Goal: Task Accomplishment & Management: Manage account settings

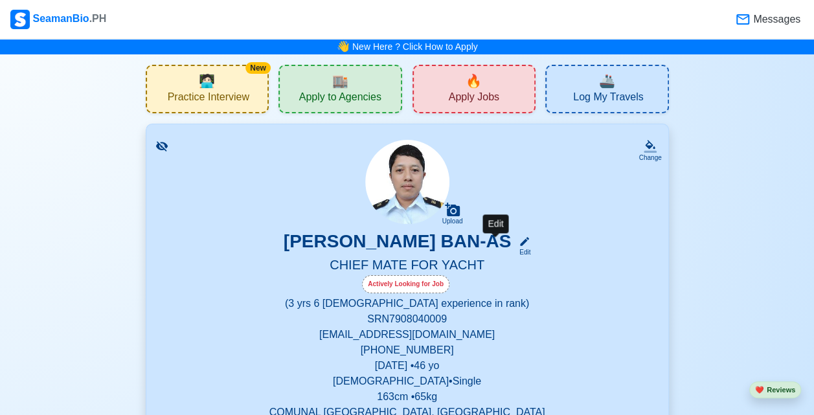
click at [514, 254] on div "Edit" at bounding box center [522, 253] width 17 height 10
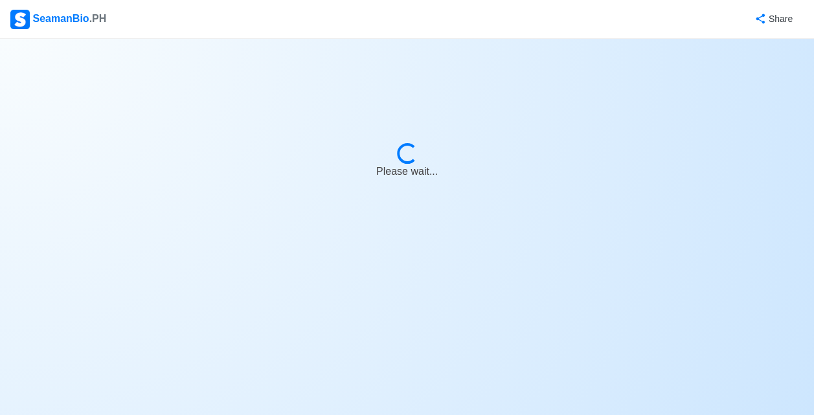
select select "Actively Looking for Job"
select select "Visible for Hiring"
select select "Single"
select select "[DEMOGRAPHIC_DATA]"
select select "PH"
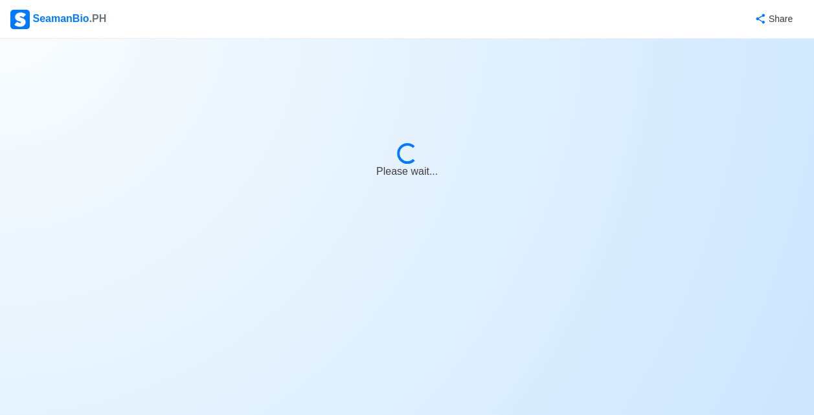
select select "3"
select select "6"
select select "4102416000000"
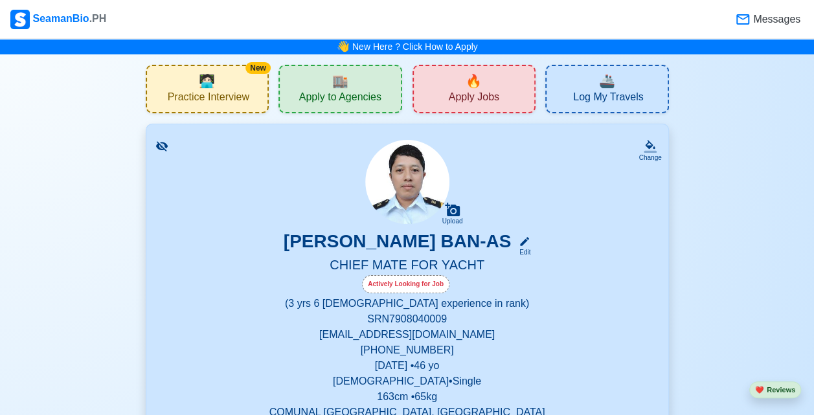
click at [412, 266] on h5 "CHIEF MATE FOR YACHT" at bounding box center [407, 266] width 491 height 18
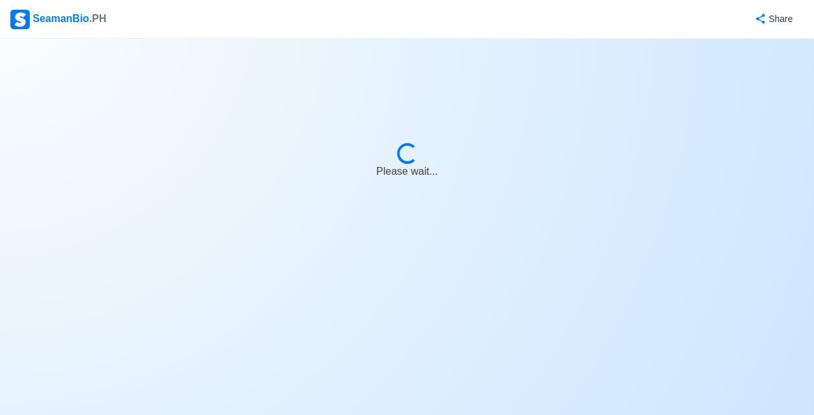
select select "Actively Looking for Job"
select select "Visible for Hiring"
select select "Single"
select select "[DEMOGRAPHIC_DATA]"
select select "PH"
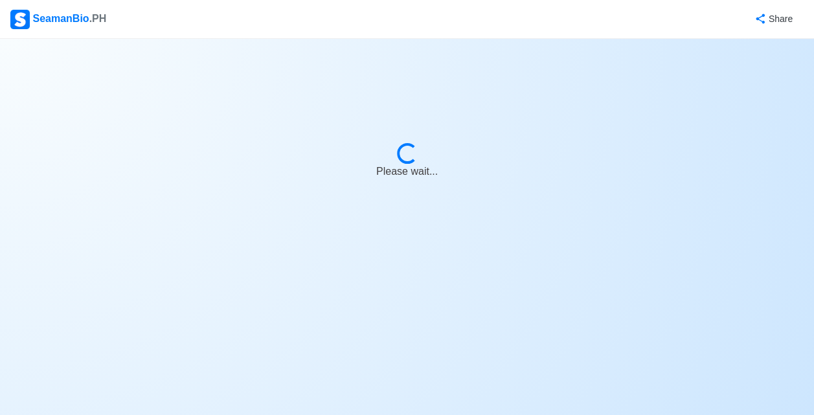
select select "3"
select select "6"
select select "4102416000000"
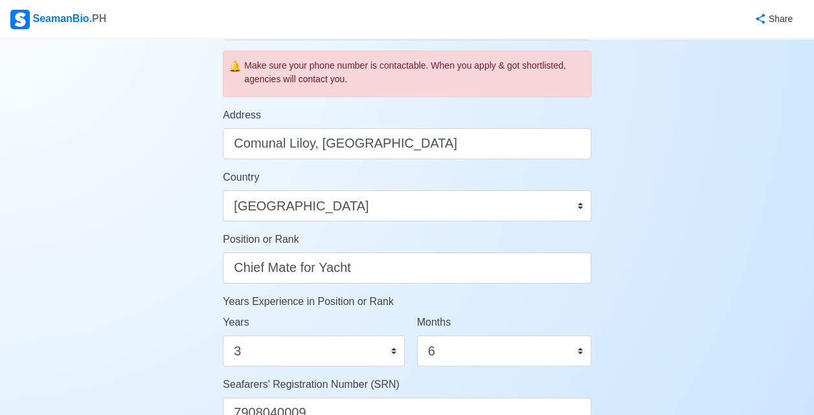
scroll to position [540, 0]
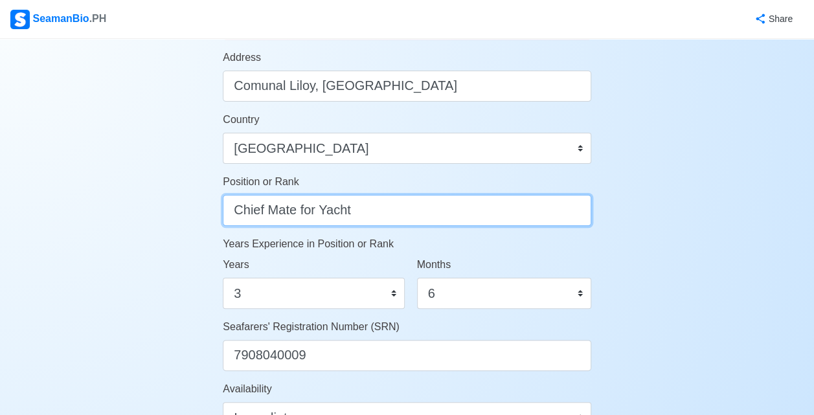
click at [531, 209] on input "Chief Mate for Yacht" at bounding box center [407, 210] width 369 height 31
type input "Chief Mate for General Cargo Vessel"
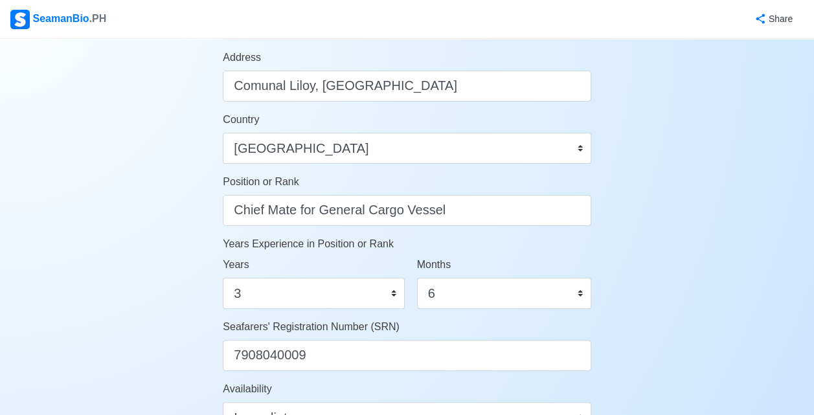
click at [653, 293] on div "Account Setup 🗂️ Your Job Status Onboard Actively Looking for Job Not Looking f…" at bounding box center [407, 90] width 814 height 1182
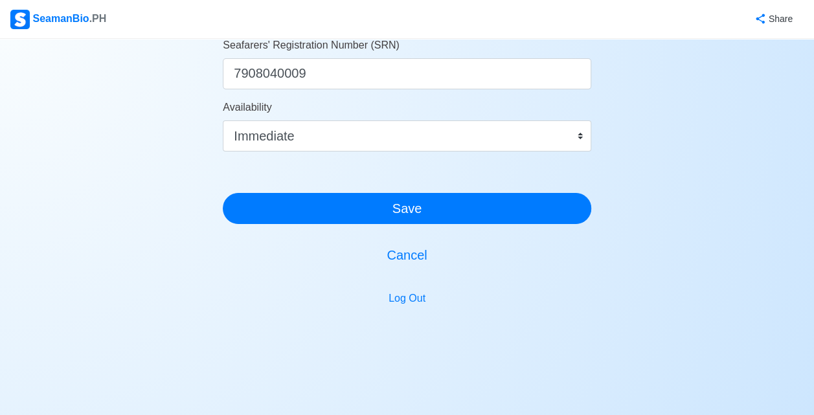
scroll to position [834, 0]
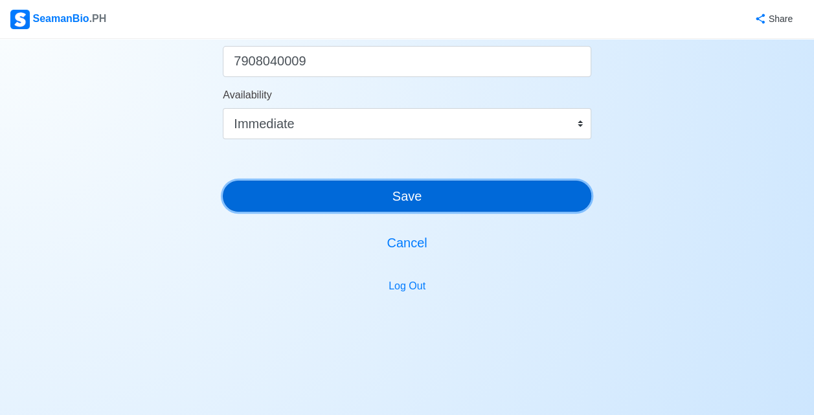
click at [408, 197] on button "Save" at bounding box center [407, 196] width 369 height 31
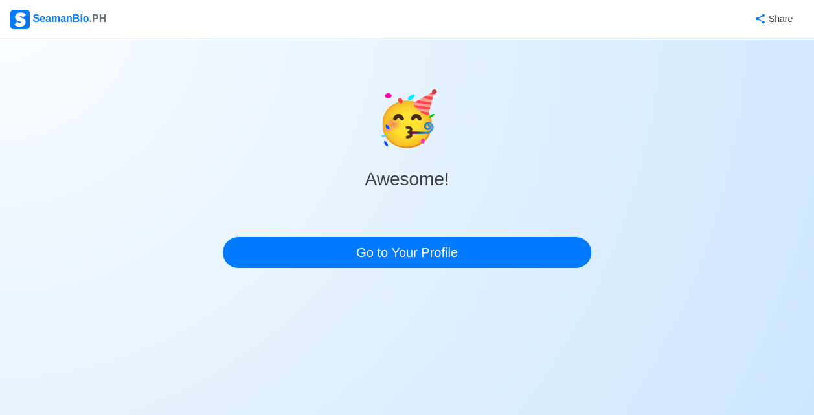
scroll to position [0, 0]
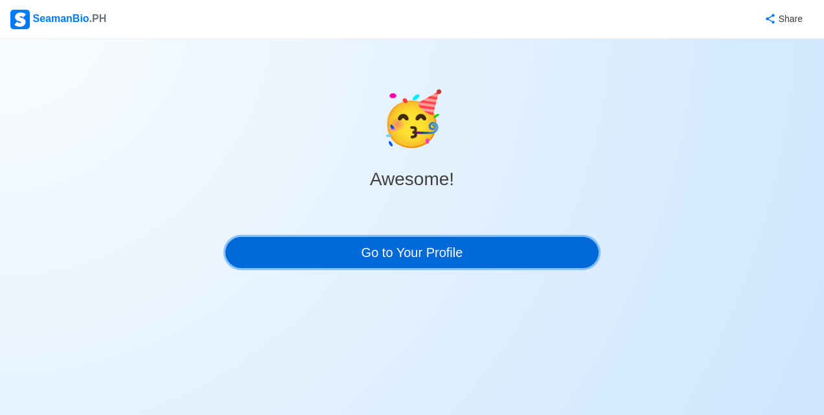
click at [434, 251] on link "Go to Your Profile" at bounding box center [411, 252] width 373 height 31
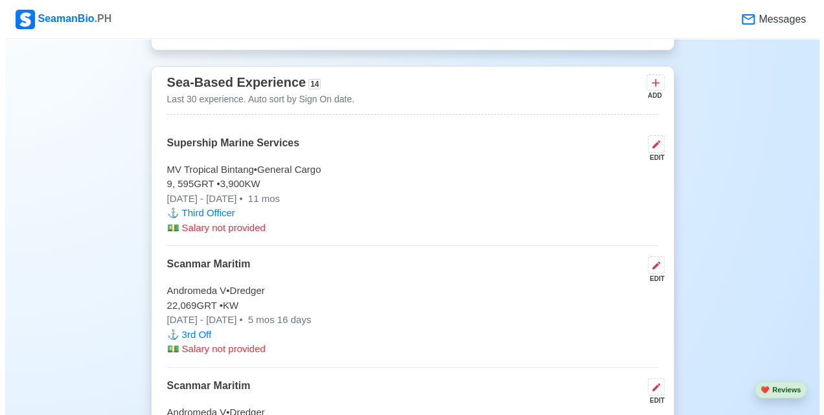
scroll to position [5183, 0]
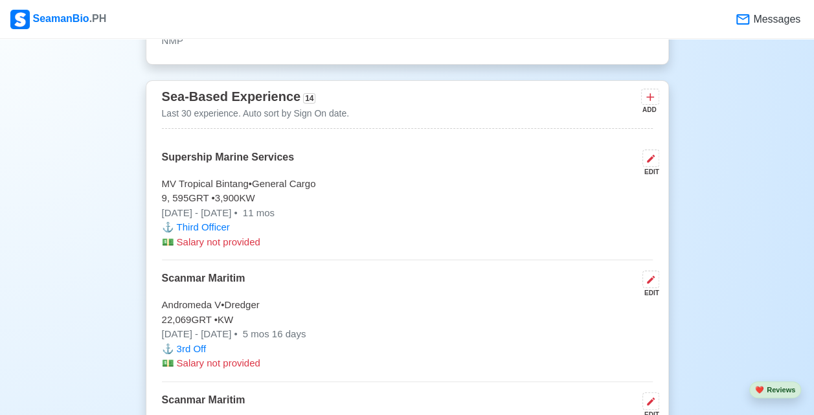
click at [250, 206] on p "[DATE] - [DATE] • 11 mos" at bounding box center [407, 213] width 491 height 15
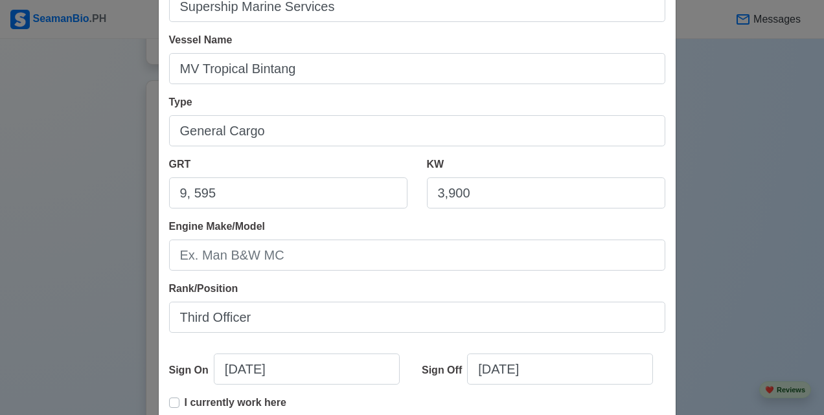
scroll to position [216, 0]
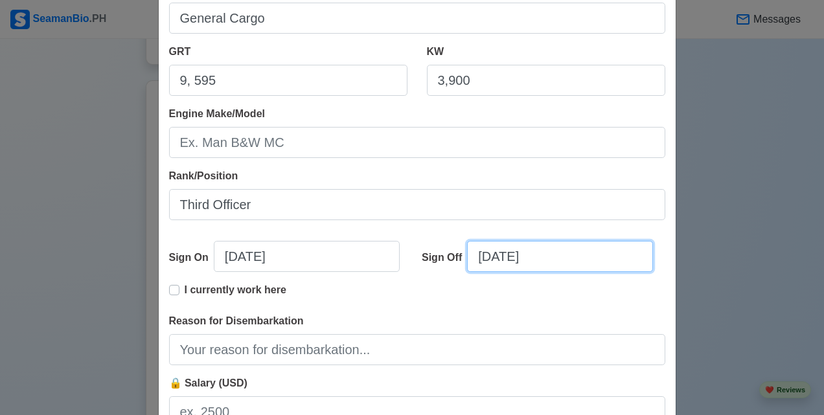
select select "****"
select select "********"
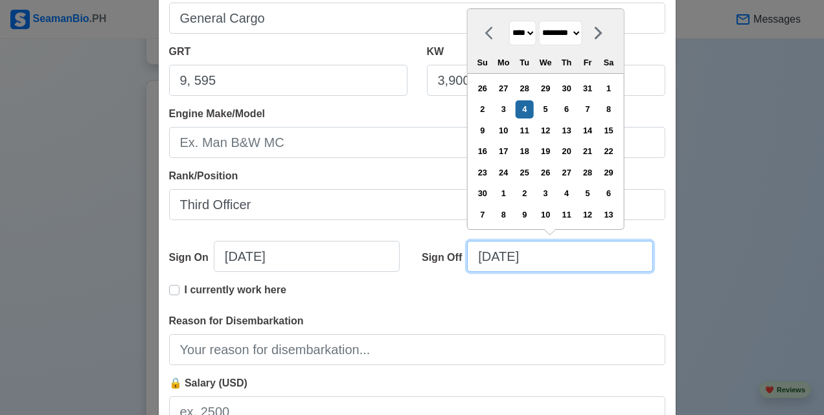
click at [486, 259] on input "[DATE]" at bounding box center [560, 256] width 186 height 31
type input "[DATE]"
select select "*******"
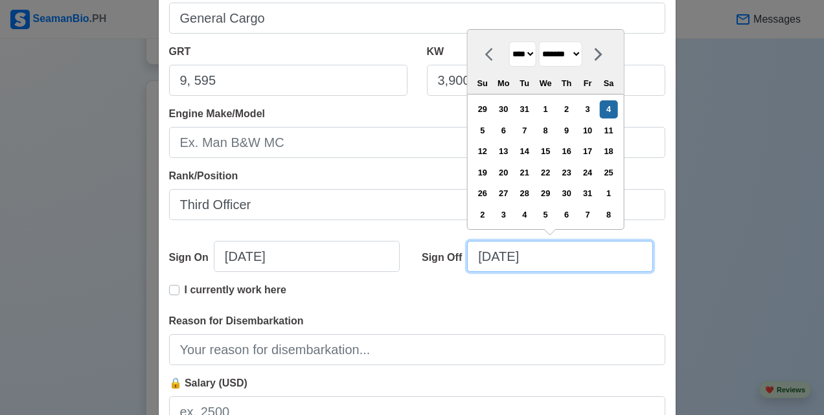
type input "[DATE]"
select select "*******"
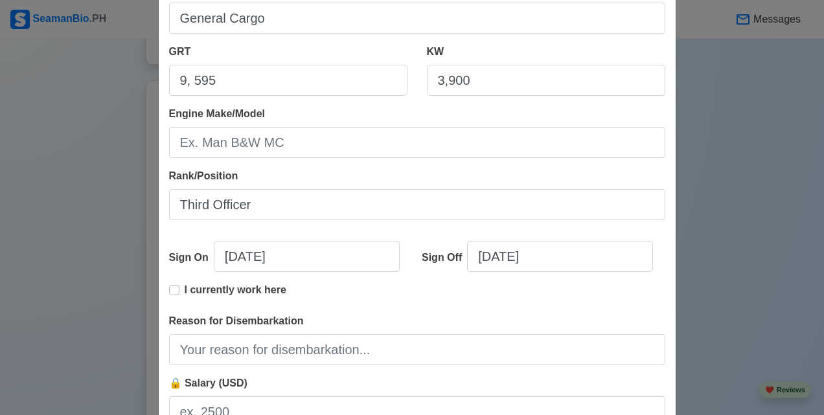
click at [573, 309] on div "I currently work here" at bounding box center [417, 297] width 496 height 31
click at [185, 292] on label "I currently work here" at bounding box center [236, 295] width 102 height 26
type input "[DATE]"
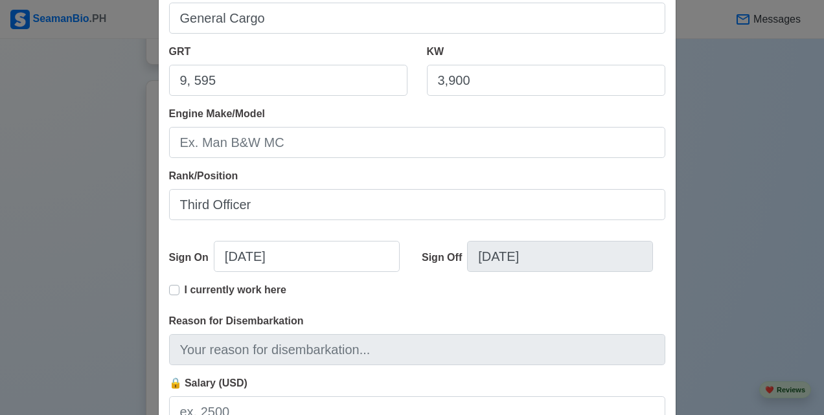
click at [496, 308] on div "I currently work here" at bounding box center [417, 297] width 496 height 31
click at [185, 290] on label "I currently work here" at bounding box center [236, 295] width 102 height 26
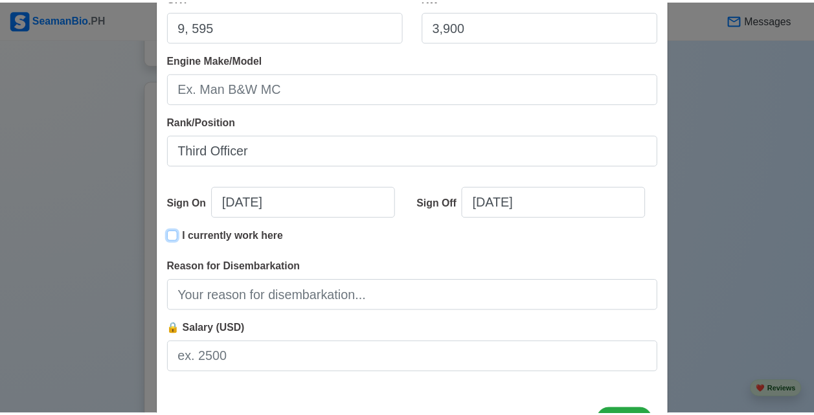
scroll to position [322, 0]
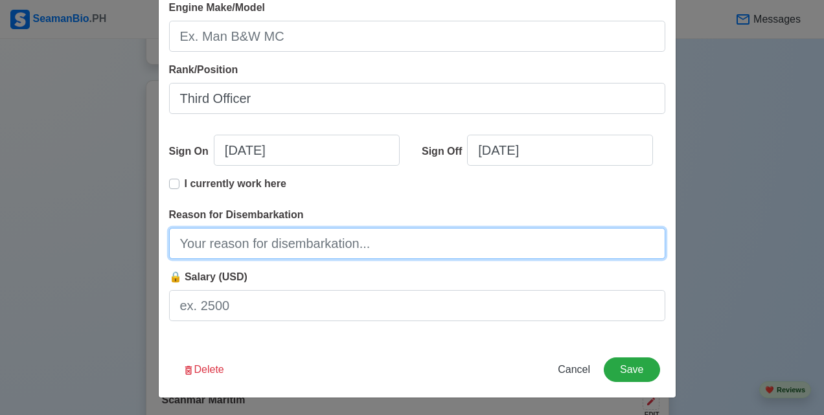
click at [242, 250] on input "Reason for Disembarkation" at bounding box center [417, 243] width 496 height 31
type input "Finish Contract"
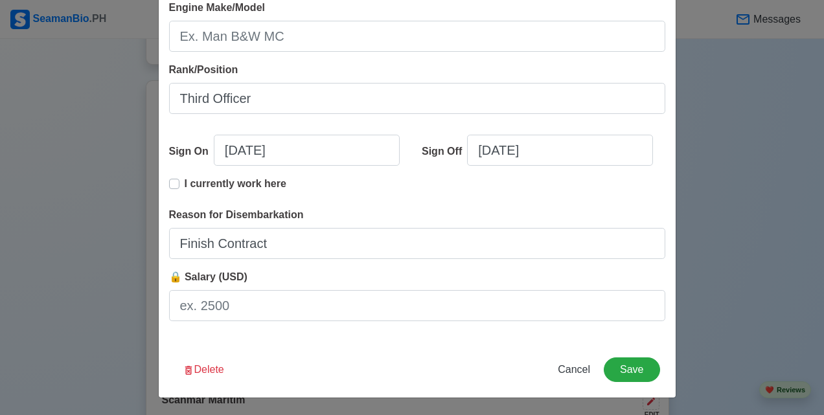
click at [358, 354] on div "Edit Experience Shipping Agency Supership Marine Services Vessel Name MV Tropic…" at bounding box center [417, 47] width 518 height 702
click at [631, 363] on button "Save" at bounding box center [632, 370] width 56 height 25
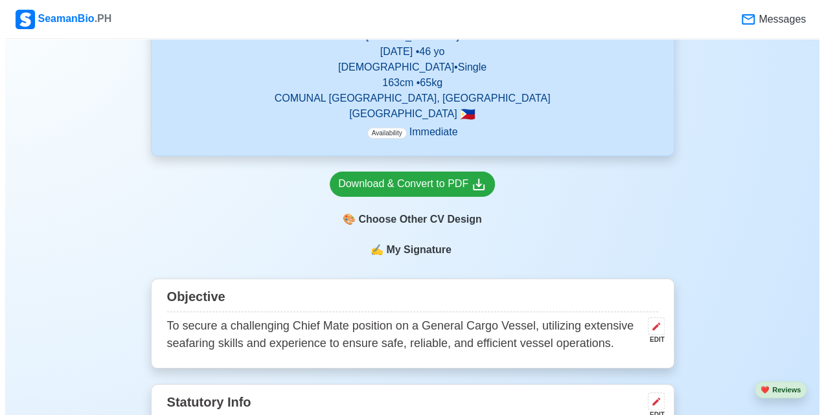
scroll to position [324, 0]
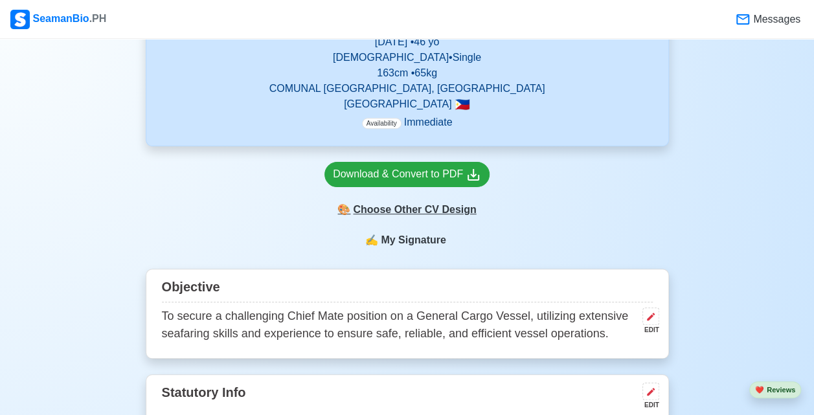
click at [417, 210] on div "🎨 Choose Other CV Design" at bounding box center [407, 210] width 165 height 25
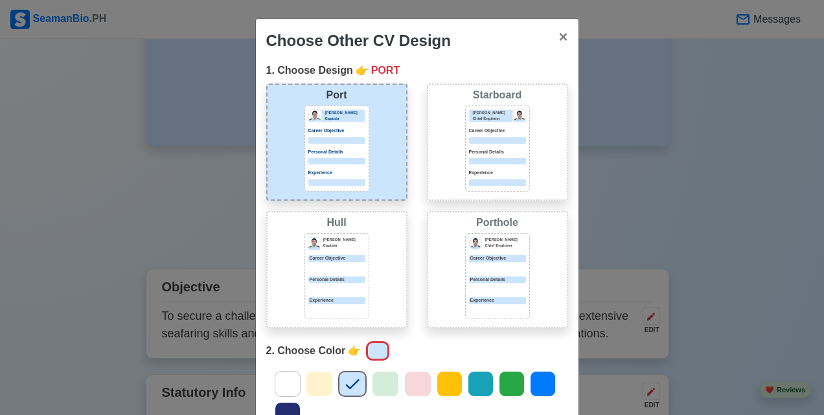
click at [380, 382] on icon at bounding box center [385, 383] width 19 height 19
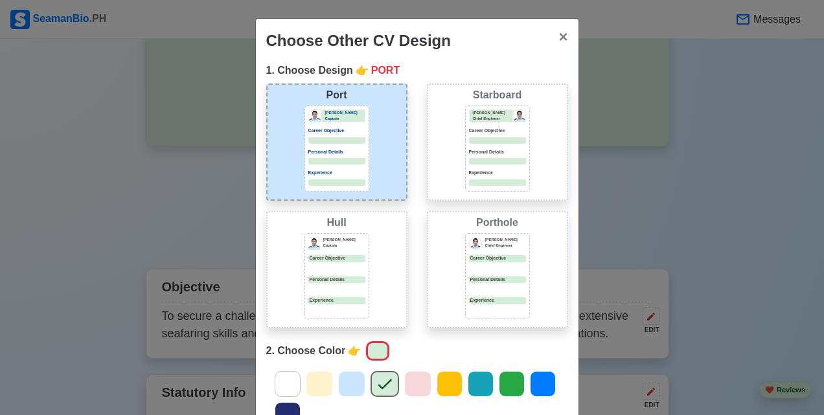
click at [386, 170] on div "Port [PERSON_NAME] Captain Career Objective Personal Details Experience" at bounding box center [336, 142] width 141 height 117
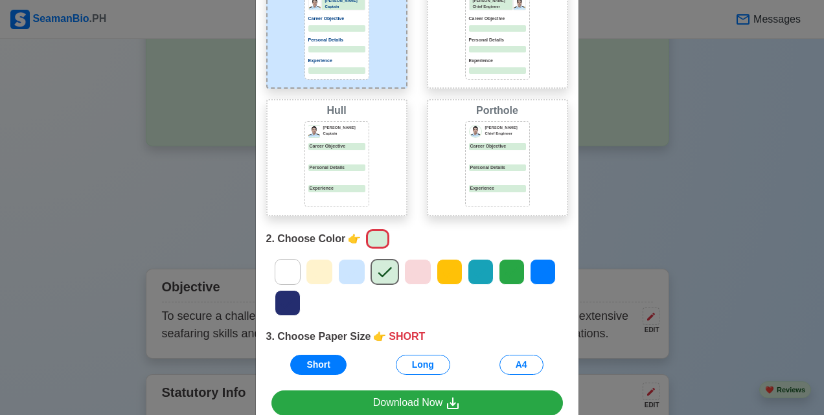
scroll to position [181, 0]
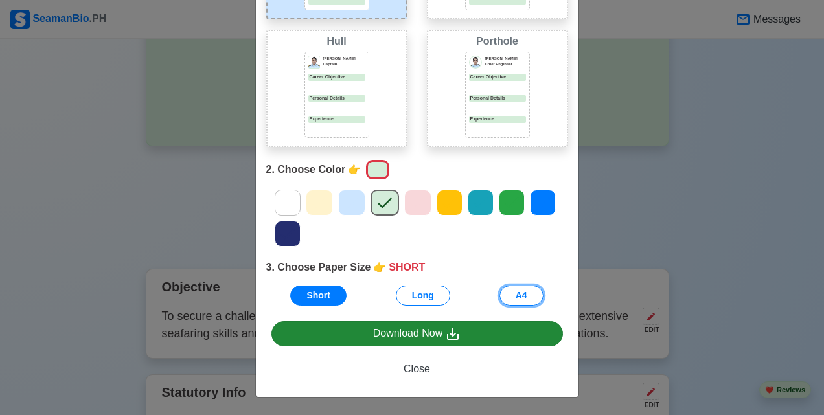
drag, startPoint x: 518, startPoint y: 297, endPoint x: 504, endPoint y: 323, distance: 29.3
click at [518, 298] on button "A4" at bounding box center [522, 296] width 44 height 20
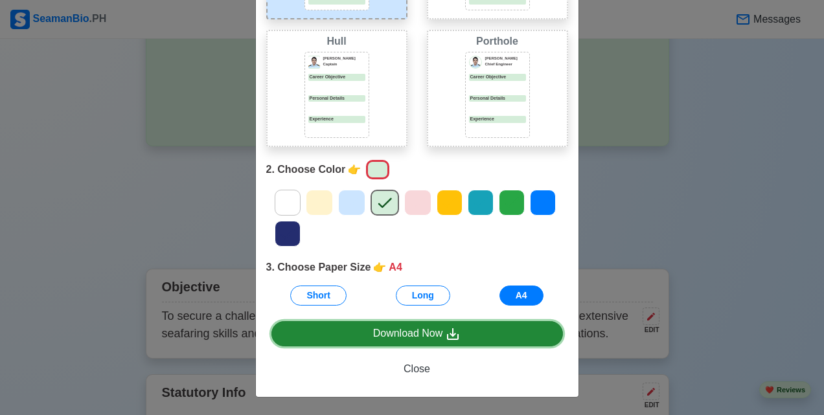
click at [499, 333] on link "Download Now" at bounding box center [417, 333] width 292 height 25
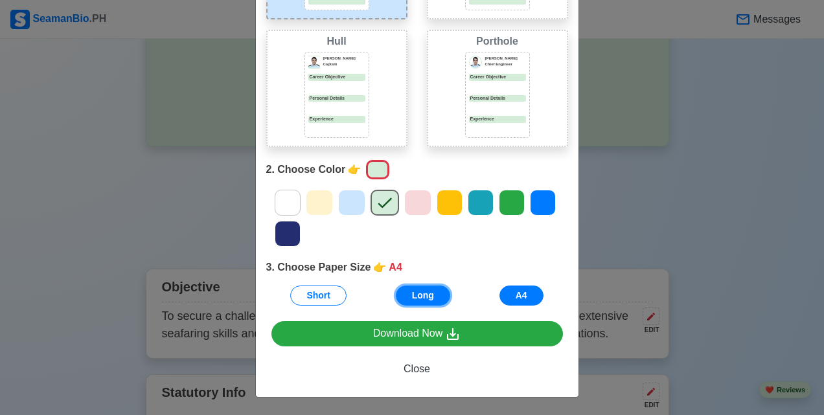
click at [417, 295] on button "Long" at bounding box center [423, 296] width 54 height 20
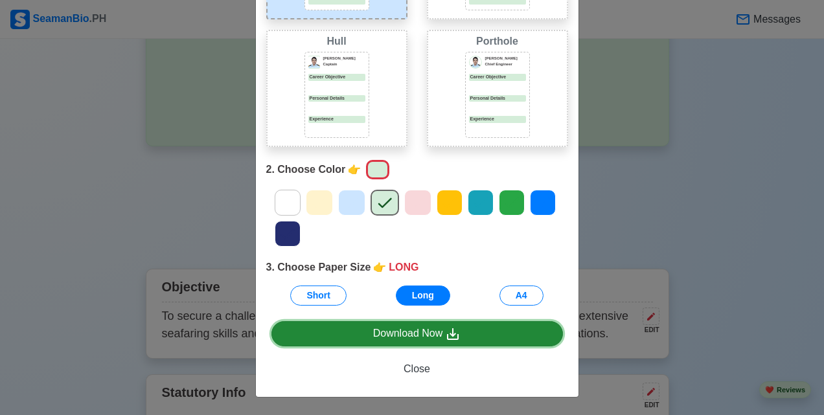
click at [438, 333] on div "Download Now" at bounding box center [417, 334] width 88 height 16
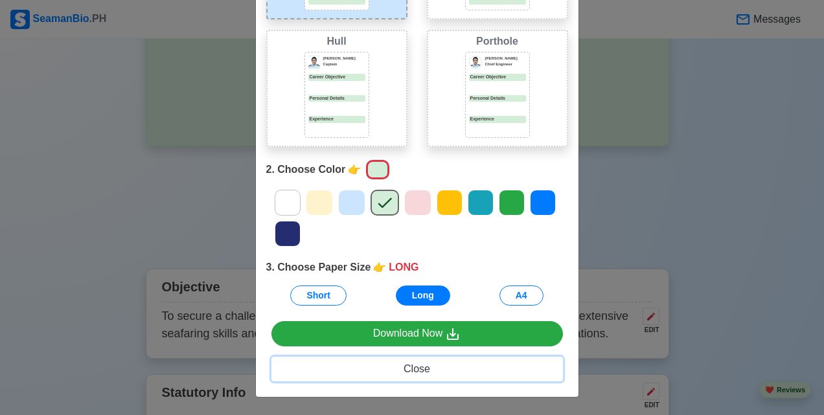
click at [416, 367] on span "Close" at bounding box center [417, 368] width 27 height 11
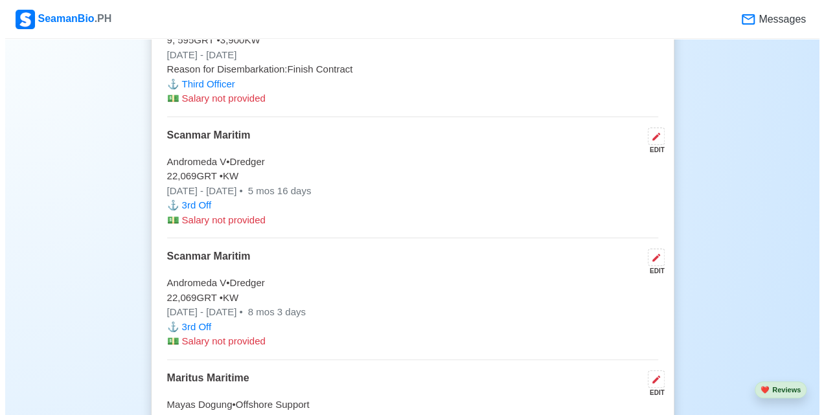
scroll to position [5190, 0]
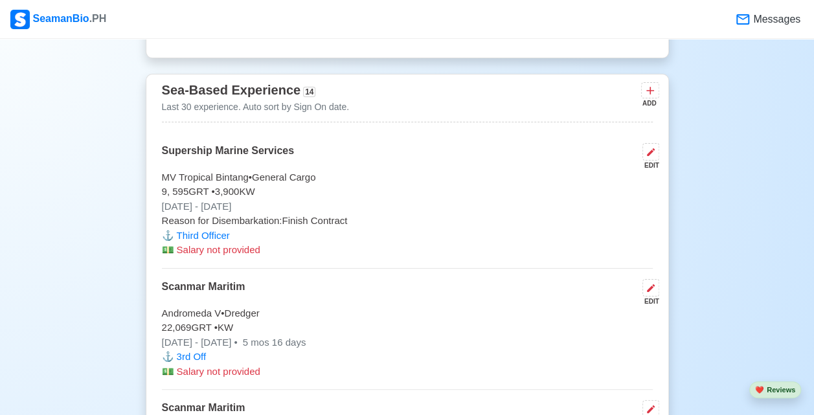
click at [248, 200] on p "[DATE] - [DATE]" at bounding box center [407, 207] width 491 height 15
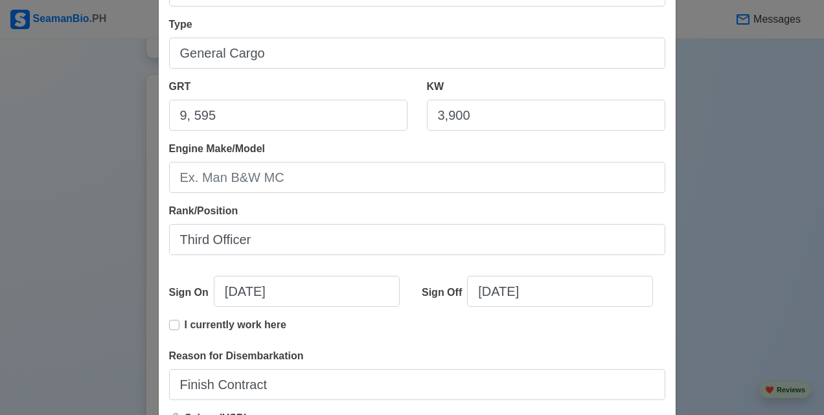
scroll to position [216, 0]
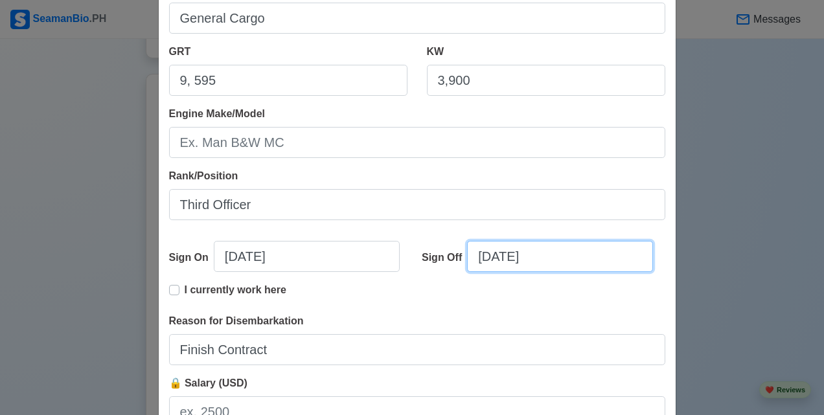
select select "****"
select select "********"
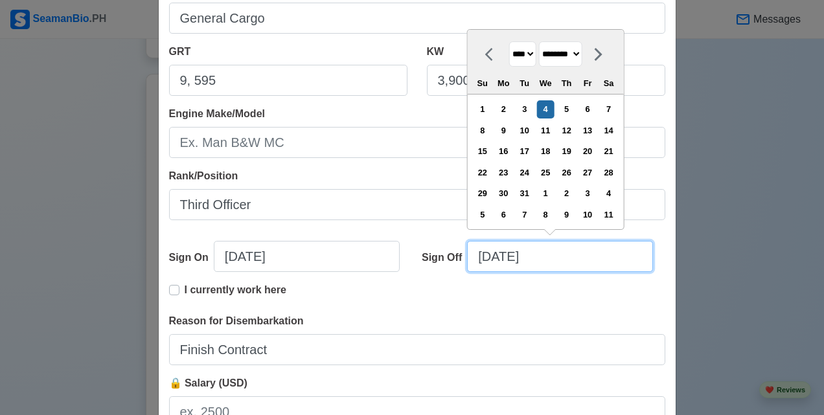
click at [552, 257] on input "[DATE]" at bounding box center [560, 256] width 186 height 31
type input "[DATE]"
select select "****"
click at [487, 258] on input "[DATE]" at bounding box center [560, 256] width 186 height 31
type input "[DATE]"
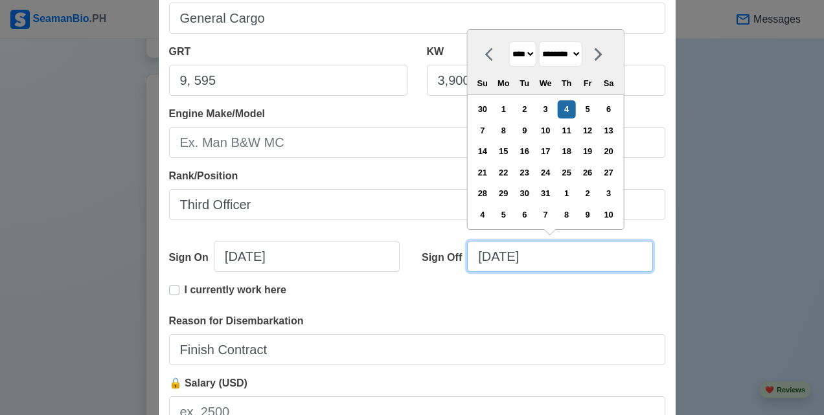
select select "*******"
type input "[DATE]"
select select "*******"
type input "[DATE]"
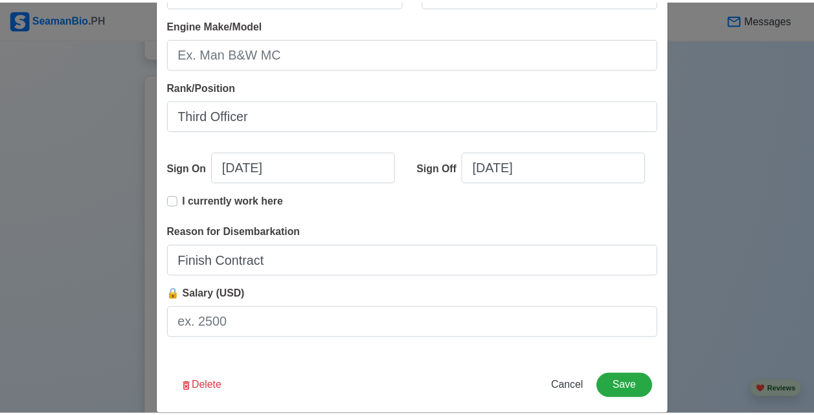
scroll to position [322, 0]
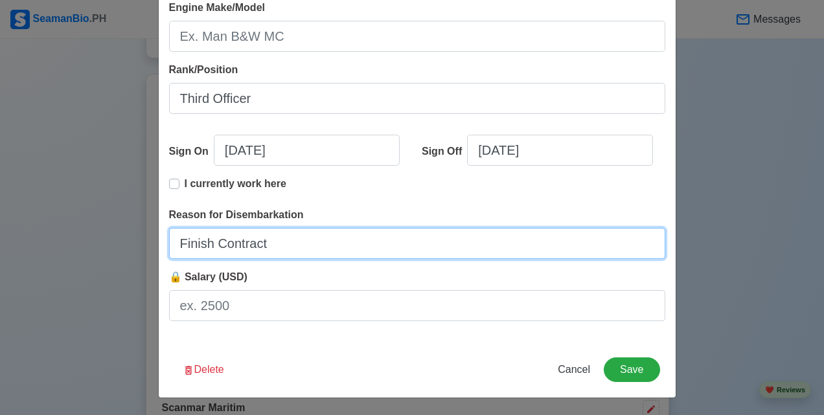
click at [312, 244] on input "Finish Contract" at bounding box center [417, 243] width 496 height 31
type input "F"
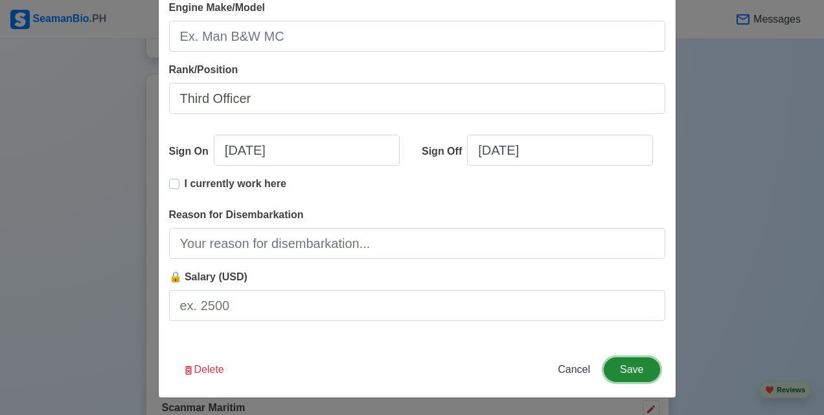
click at [630, 367] on button "Save" at bounding box center [632, 370] width 56 height 25
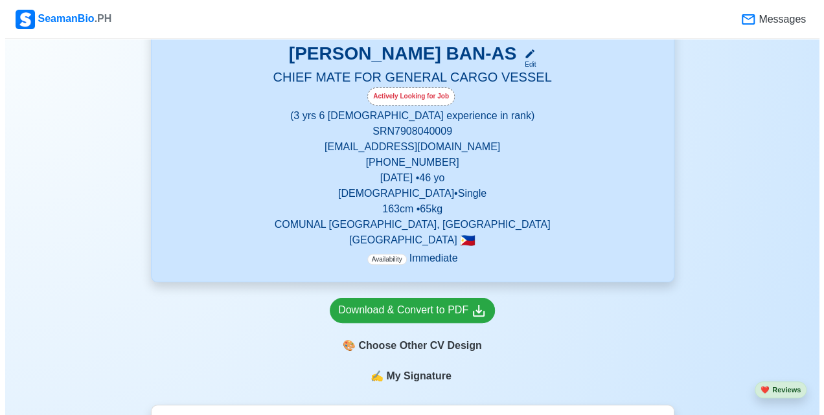
scroll to position [414, 0]
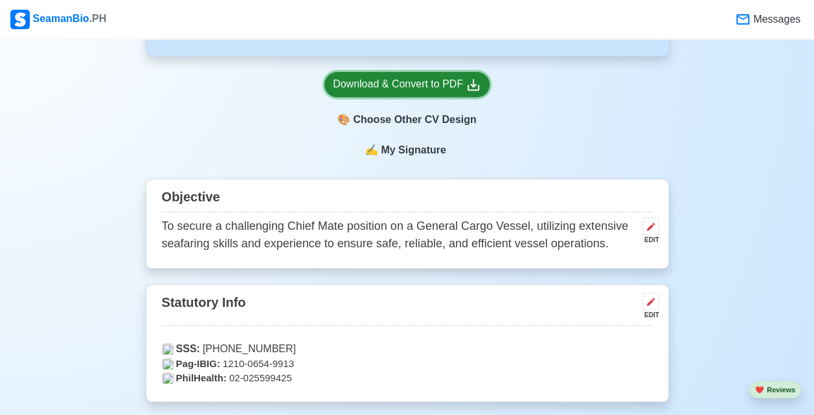
click at [402, 87] on div "Download & Convert to PDF" at bounding box center [407, 84] width 148 height 16
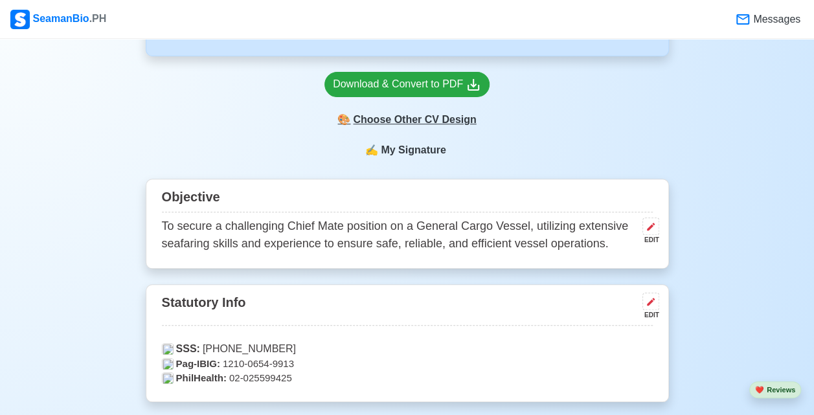
click at [405, 124] on div "🎨 Choose Other CV Design" at bounding box center [407, 120] width 165 height 25
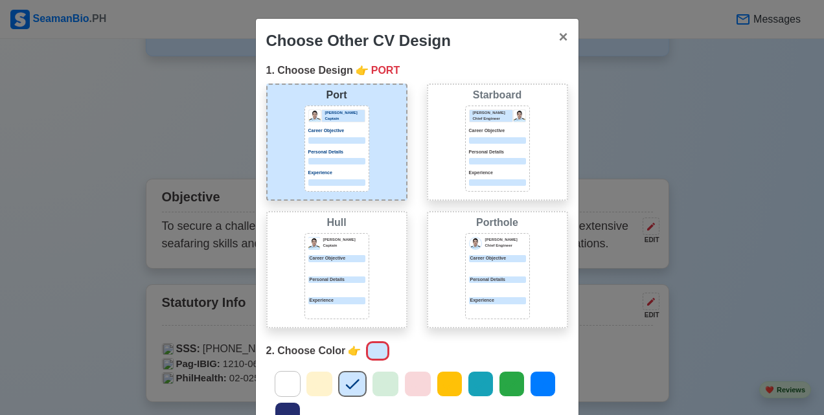
click at [381, 386] on icon at bounding box center [385, 383] width 19 height 19
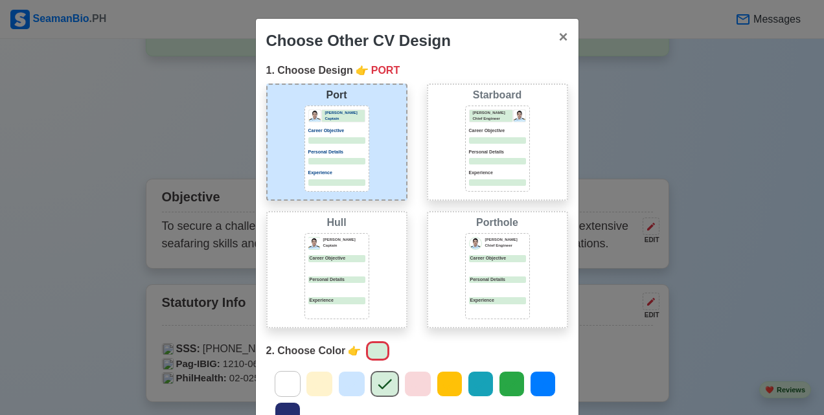
scroll to position [179, 0]
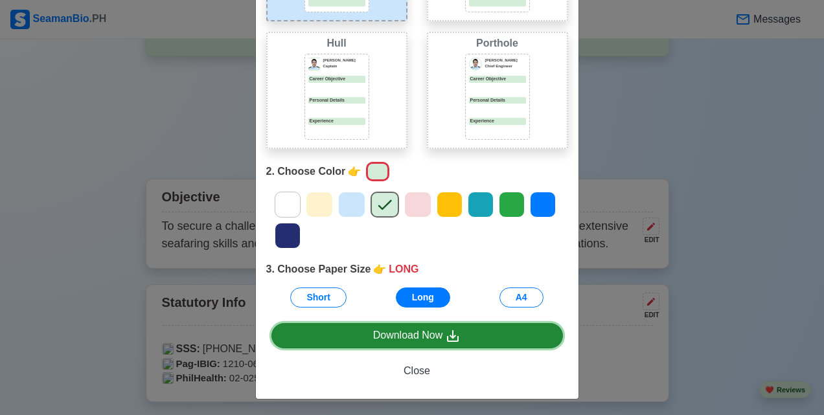
click at [411, 333] on div "Download Now" at bounding box center [417, 336] width 88 height 16
